Goal: Task Accomplishment & Management: Manage account settings

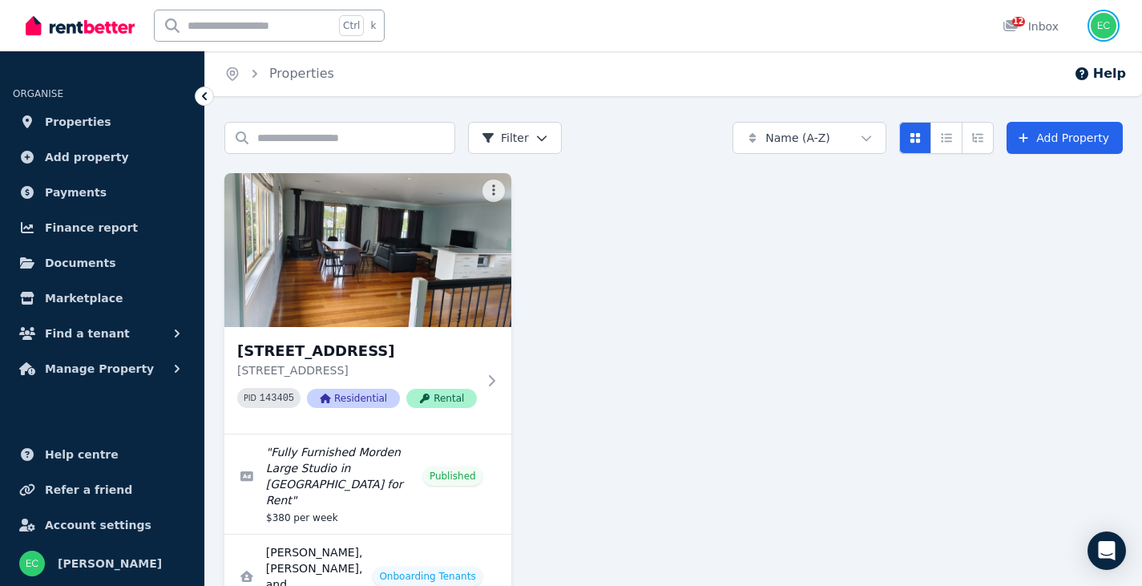
click at [1109, 27] on img "button" at bounding box center [1104, 26] width 26 height 26
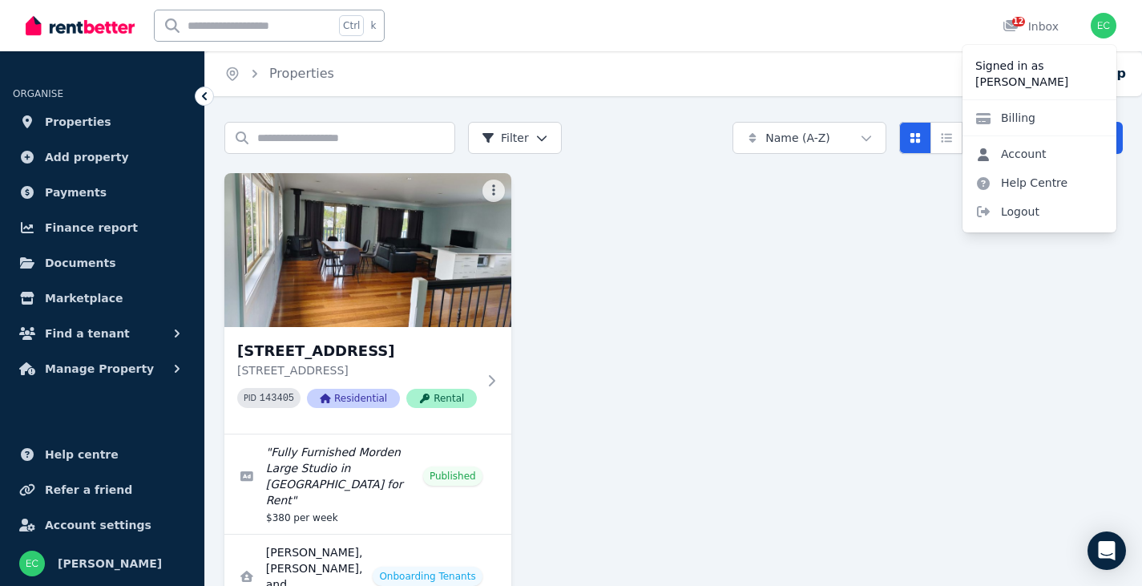
click at [1037, 153] on link "Account" at bounding box center [1011, 153] width 97 height 29
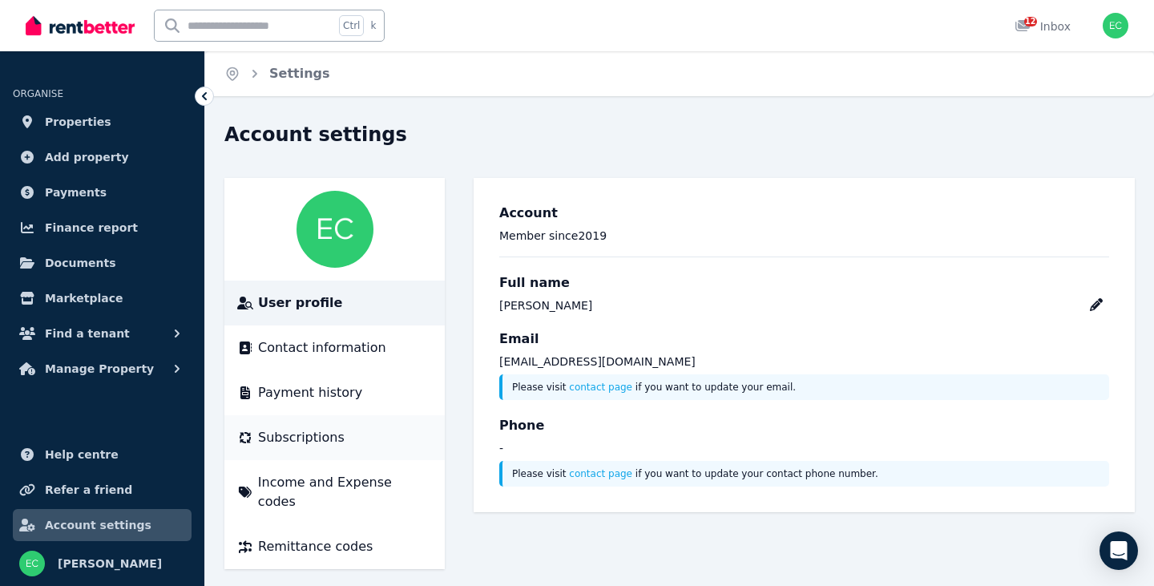
click at [302, 443] on span "Subscriptions" at bounding box center [301, 437] width 87 height 19
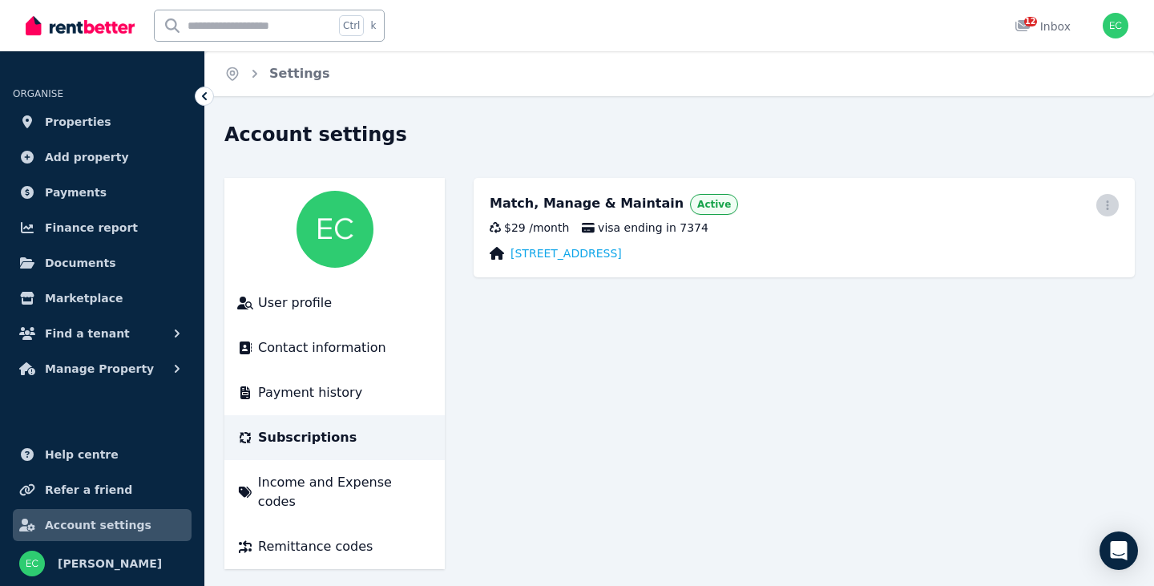
click at [1111, 206] on icon "button" at bounding box center [1107, 205] width 13 height 11
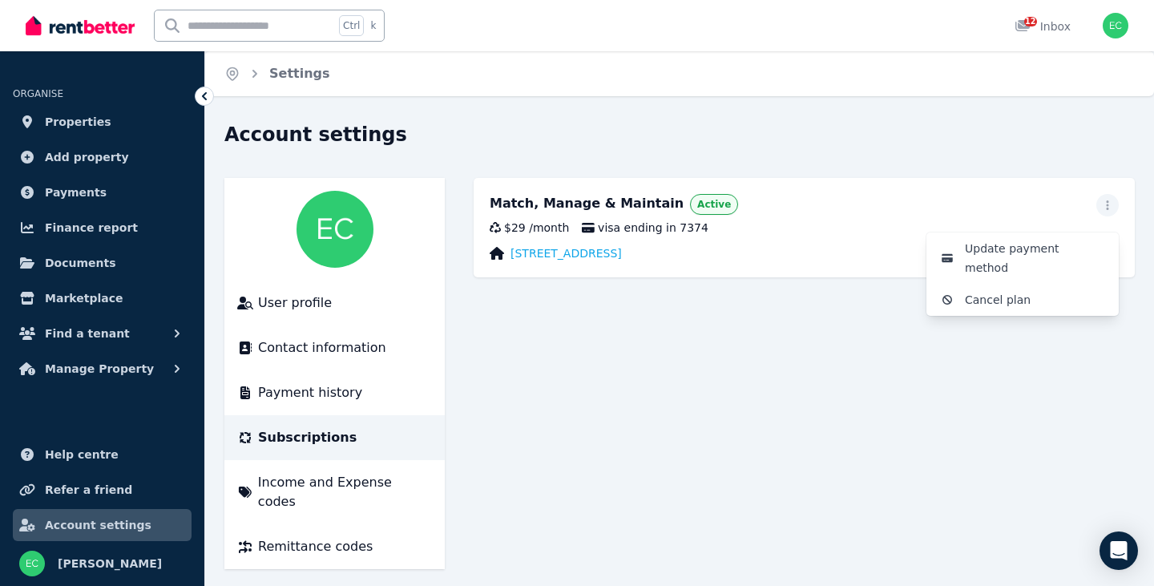
click at [736, 359] on main "Match, Manage & Maintain Active Update payment method Cancel plan $29 / month v…" at bounding box center [804, 373] width 661 height 391
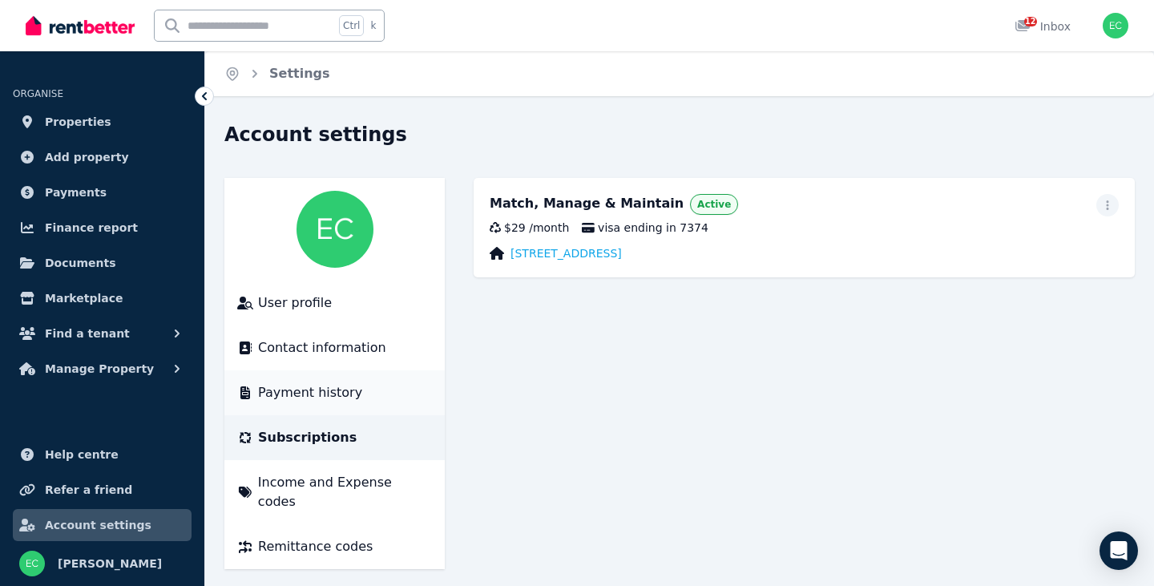
click at [308, 390] on span "Payment history" at bounding box center [310, 392] width 104 height 19
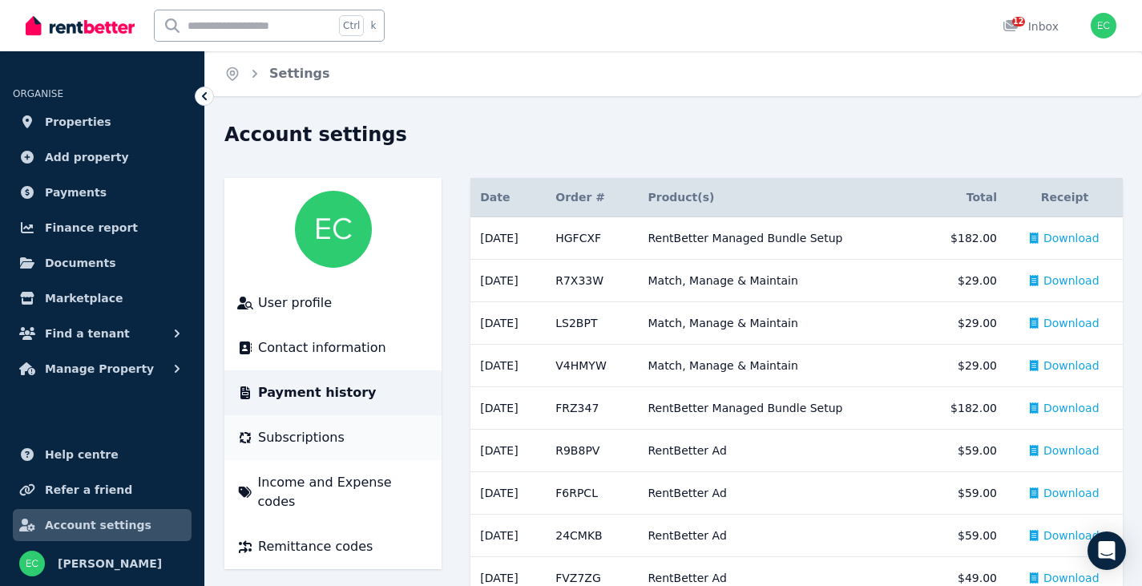
click at [292, 441] on span "Subscriptions" at bounding box center [301, 437] width 87 height 19
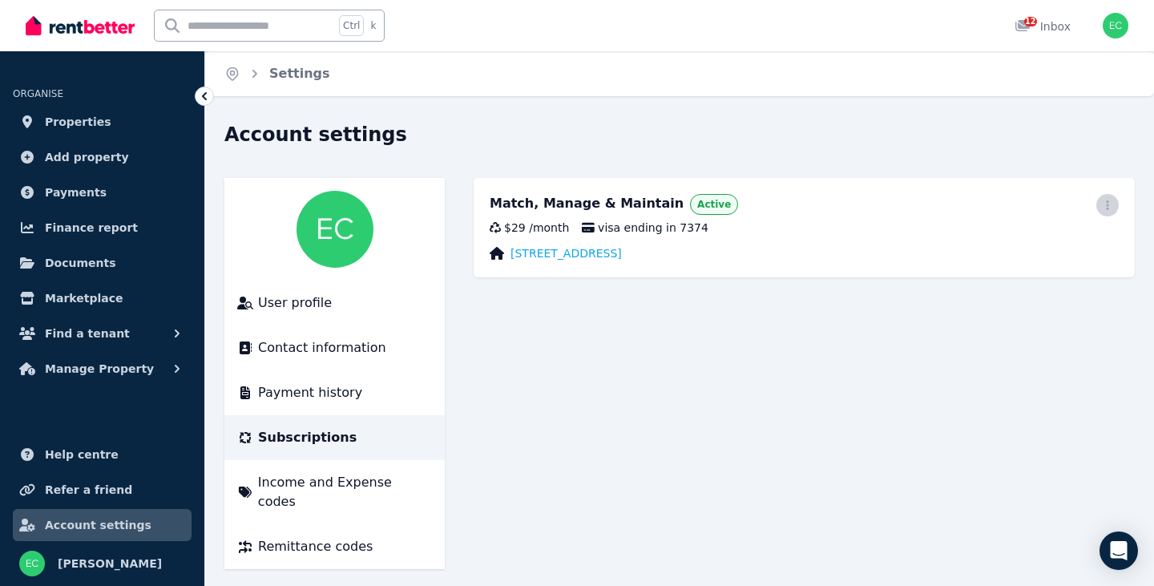
click at [1111, 210] on icon "button" at bounding box center [1107, 205] width 13 height 11
click at [1017, 290] on span "Cancel plan" at bounding box center [1035, 299] width 141 height 19
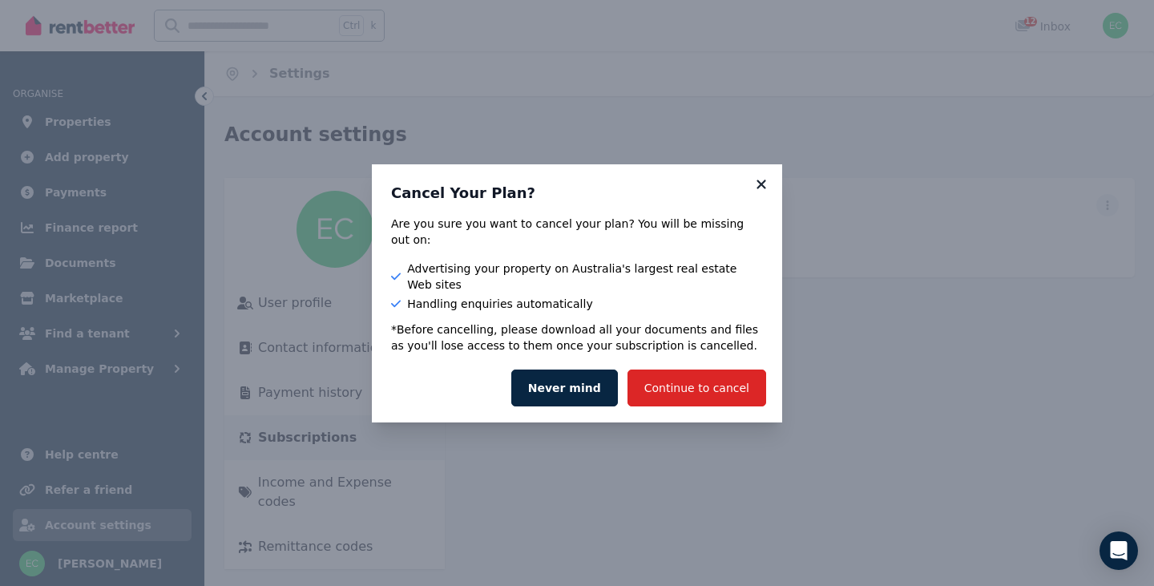
click at [765, 192] on icon at bounding box center [762, 184] width 16 height 14
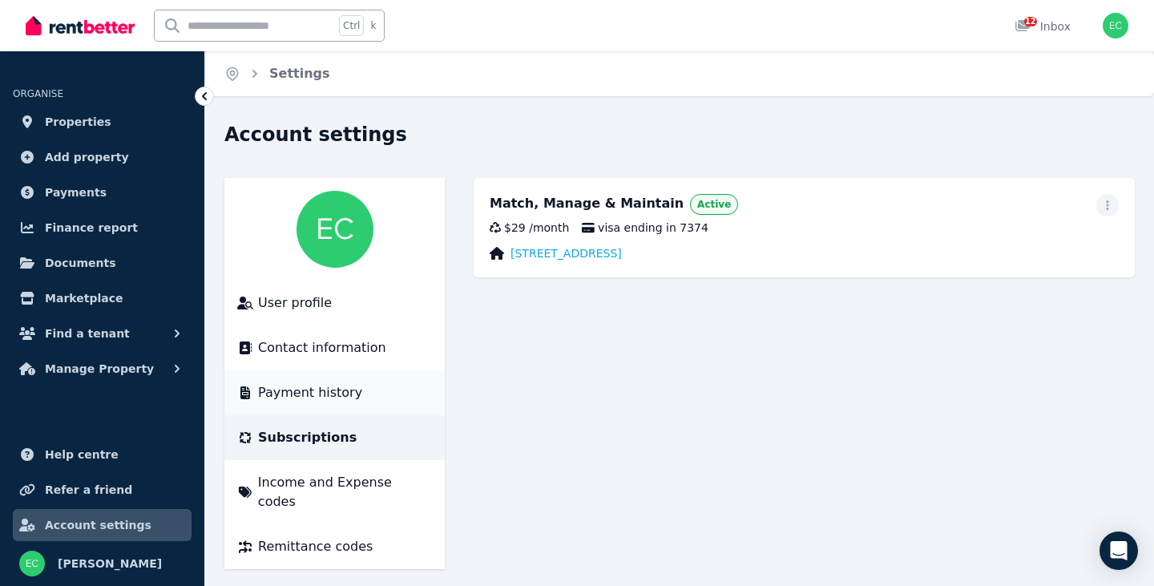
click at [325, 391] on span "Payment history" at bounding box center [310, 392] width 104 height 19
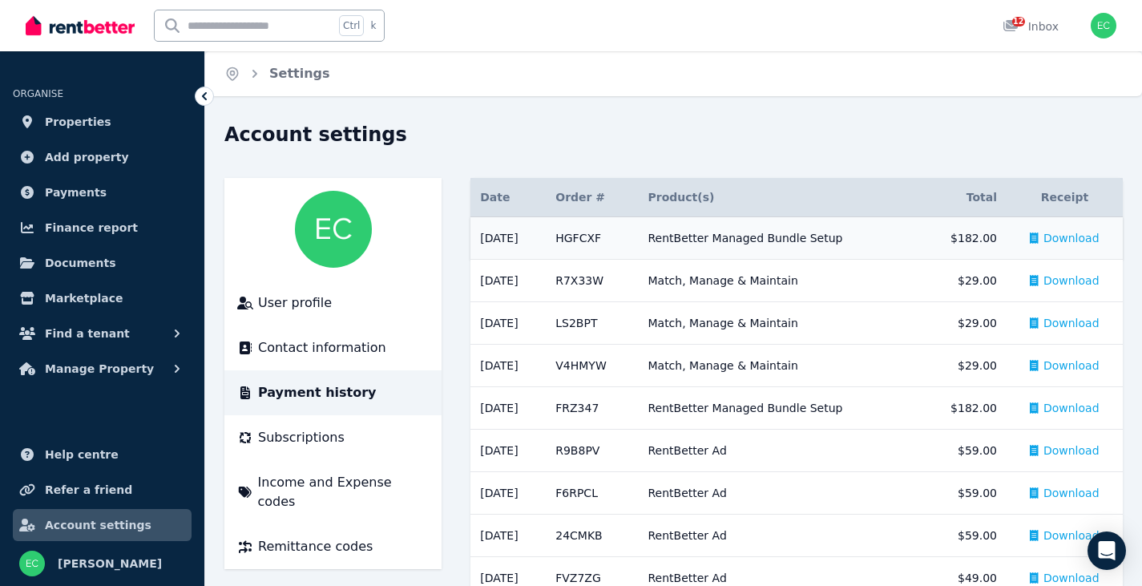
click at [1082, 233] on span "Download" at bounding box center [1072, 238] width 56 height 16
click at [1060, 281] on span "Download" at bounding box center [1072, 281] width 56 height 16
click at [1063, 321] on span "Download" at bounding box center [1072, 323] width 56 height 16
click at [1078, 362] on span "Download" at bounding box center [1072, 366] width 56 height 16
click at [1068, 408] on span "Download" at bounding box center [1072, 408] width 56 height 16
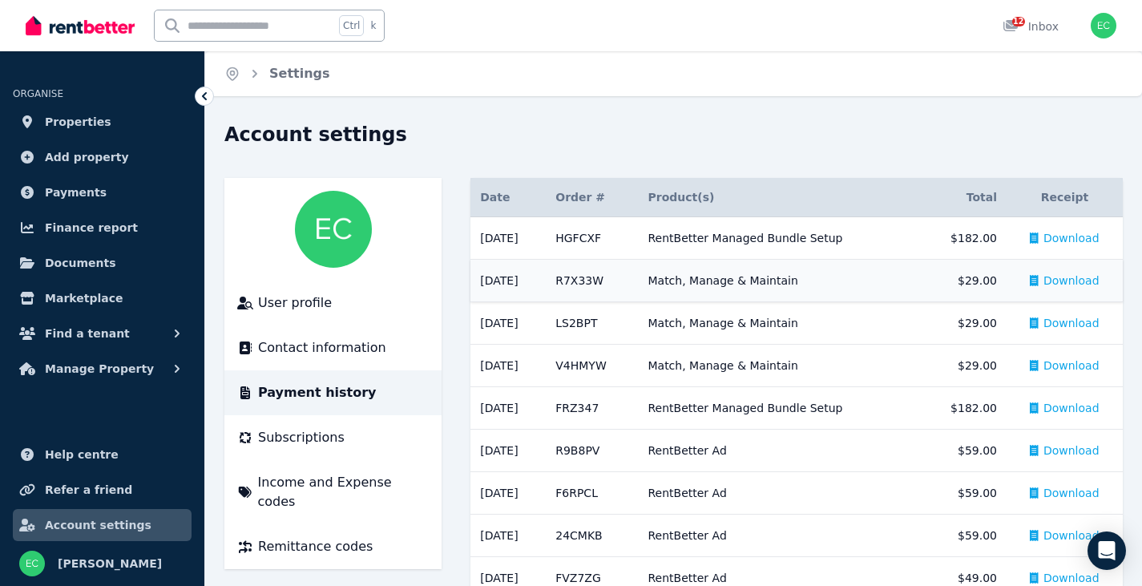
scroll to position [80, 0]
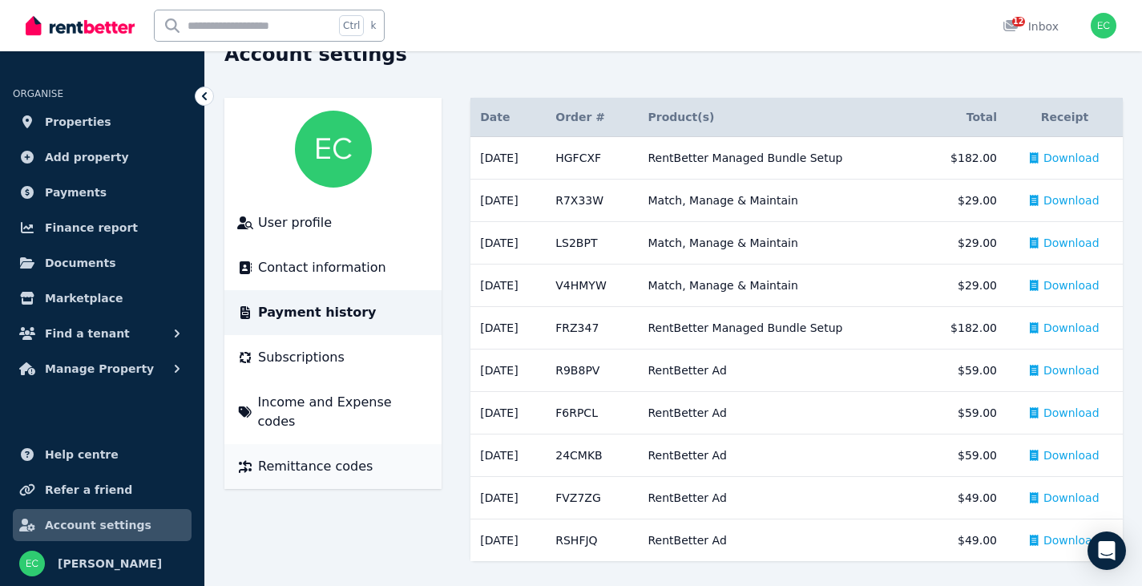
click at [345, 457] on span "Remittance codes" at bounding box center [315, 466] width 115 height 19
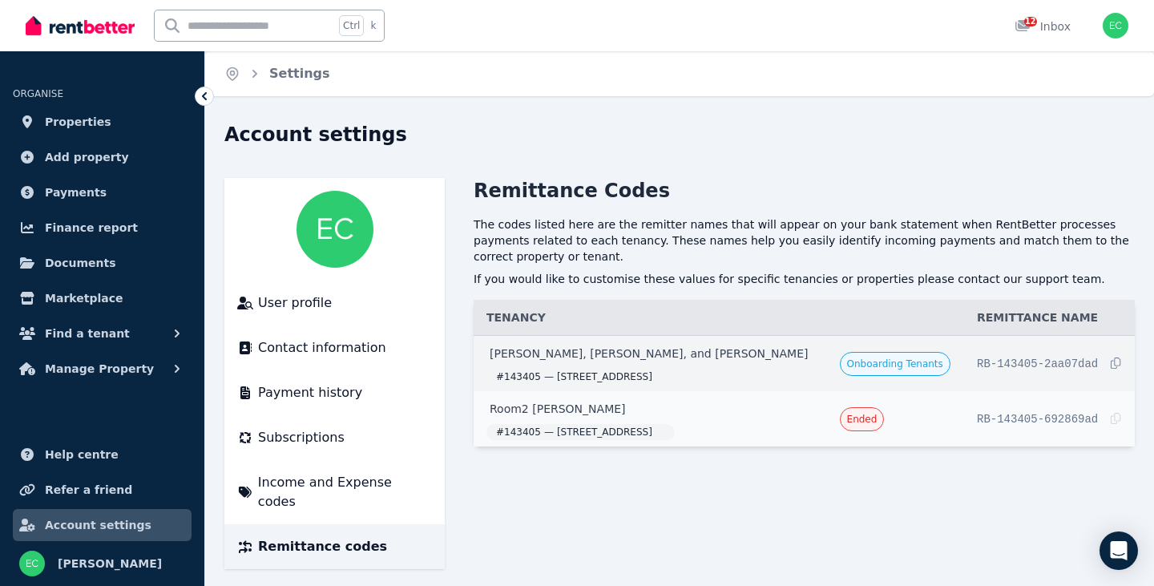
click at [1022, 355] on span "Copied!" at bounding box center [1048, 363] width 143 height 17
click at [973, 466] on main "Remittance Codes The codes listed here are the remitter names that will appear …" at bounding box center [804, 373] width 661 height 391
click at [1116, 27] on img "button" at bounding box center [1116, 26] width 26 height 26
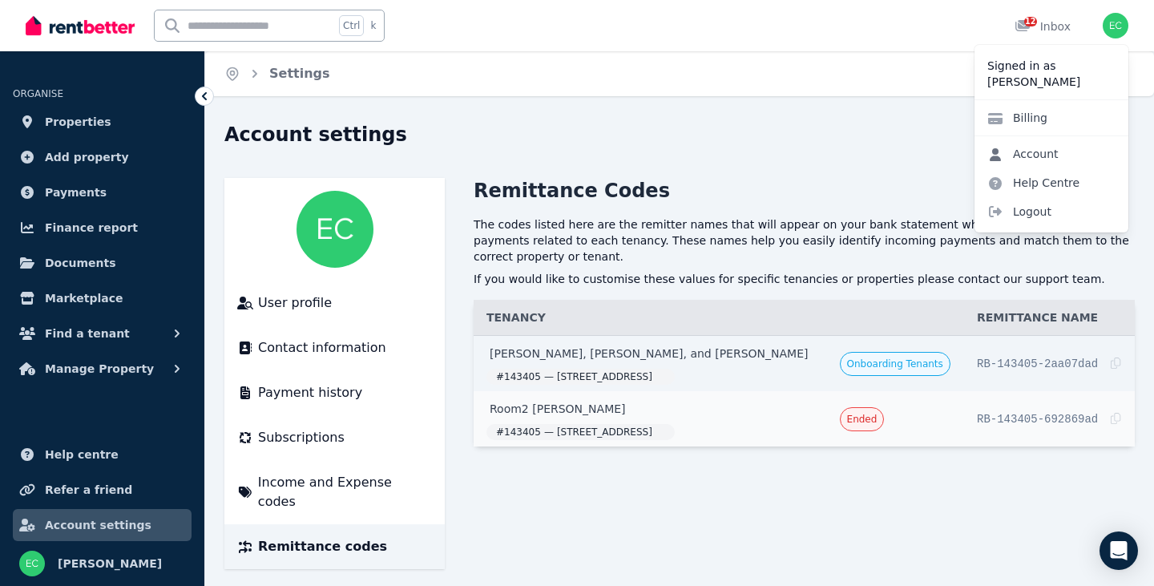
click at [1053, 150] on link "Account" at bounding box center [1023, 153] width 97 height 29
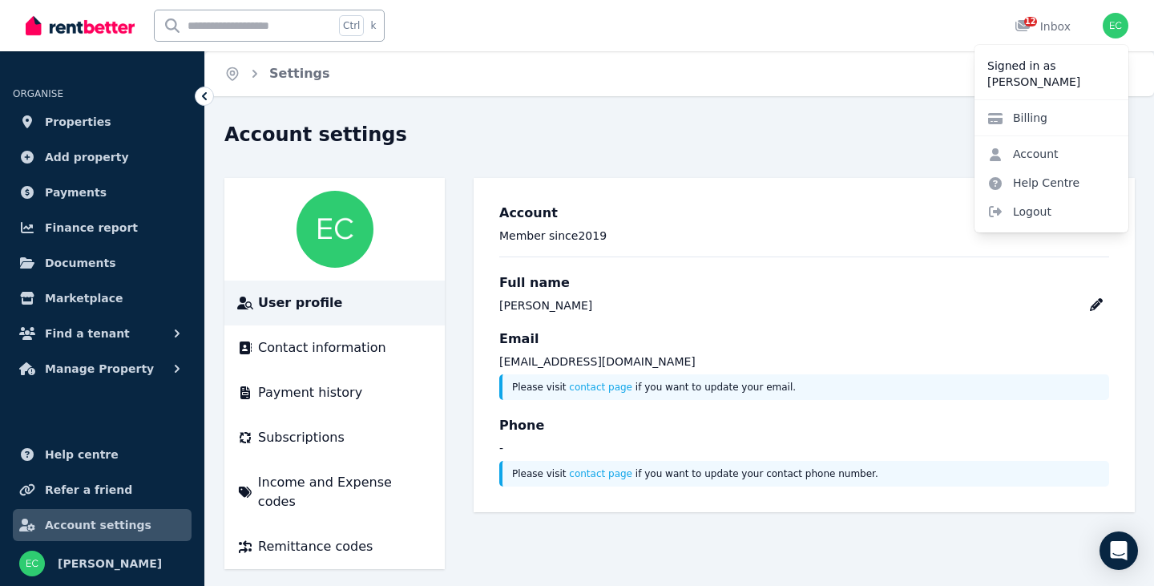
click at [602, 85] on div "Home Settings" at bounding box center [679, 73] width 949 height 45
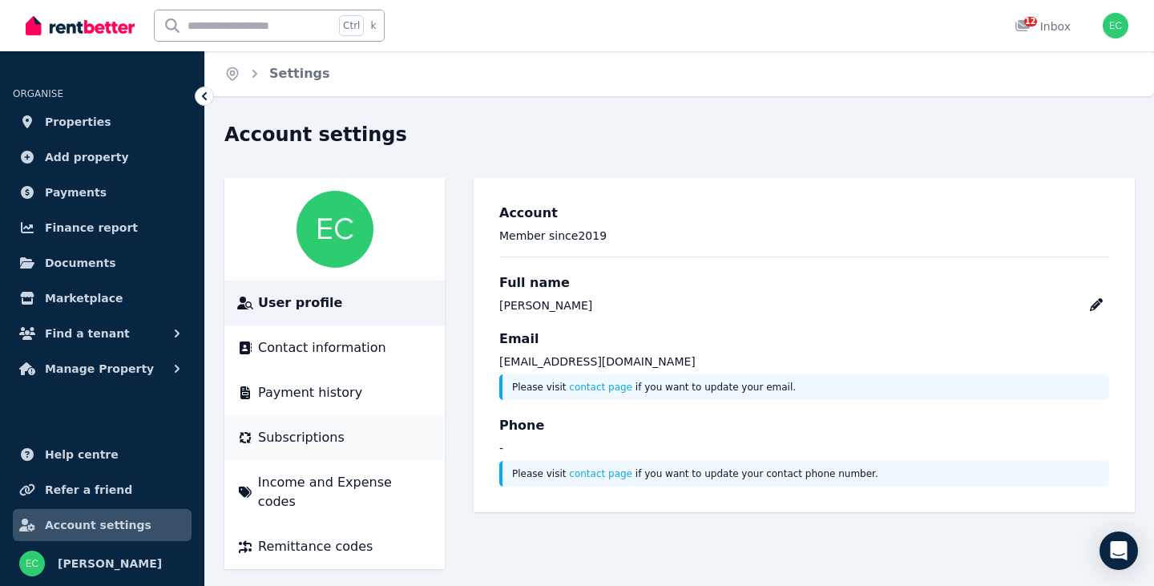
click at [315, 436] on span "Subscriptions" at bounding box center [301, 437] width 87 height 19
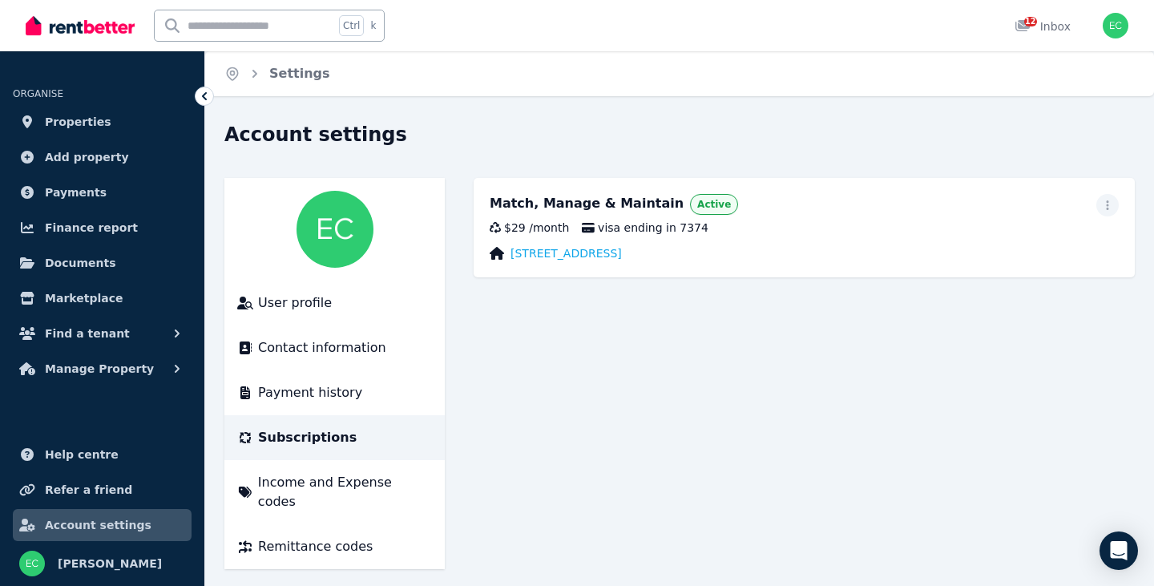
click at [362, 439] on div "Subscriptions" at bounding box center [334, 437] width 195 height 19
click at [1109, 209] on icon "button" at bounding box center [1107, 205] width 13 height 11
